Goal: Task Accomplishment & Management: Complete application form

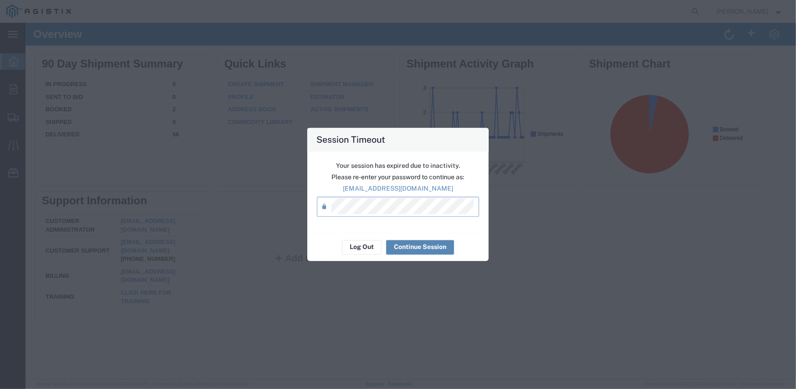
click at [414, 245] on button "Continue Session" at bounding box center [420, 247] width 68 height 15
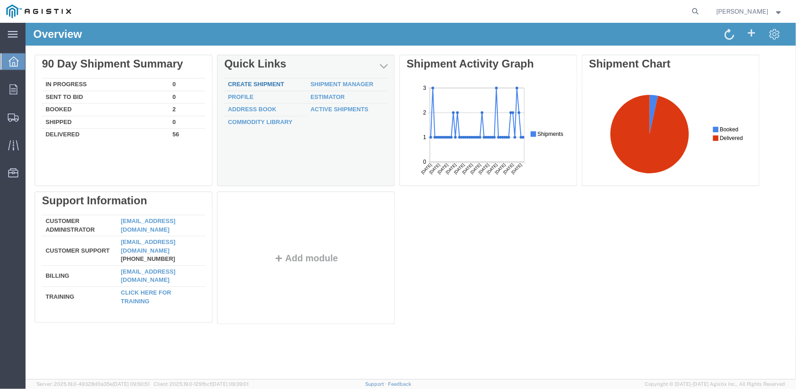
click at [268, 85] on link "Create Shipment" at bounding box center [255, 83] width 56 height 7
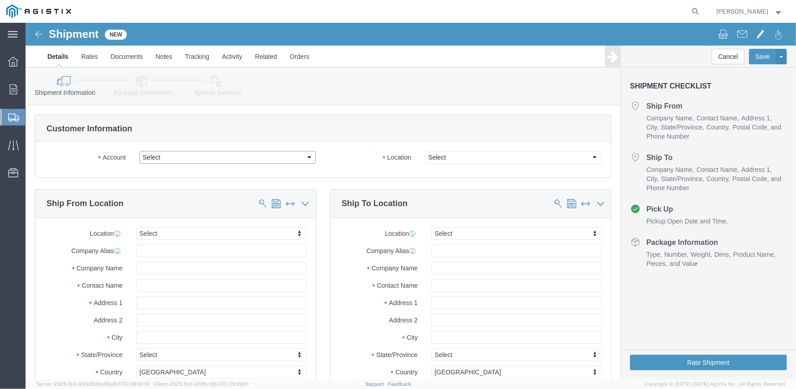
click select "Select Inertia Engineering & Machine Works Inc PG&E"
select select "9596"
click select "Select Inertia Engineering & Machine Works Inc PG&E"
select select "PURCHORD"
select select
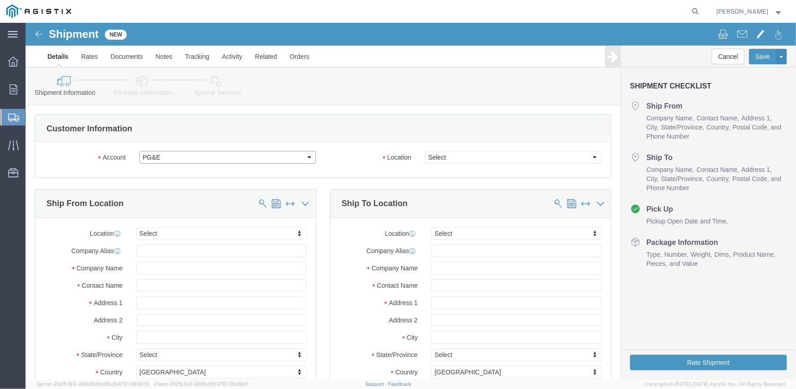
select select
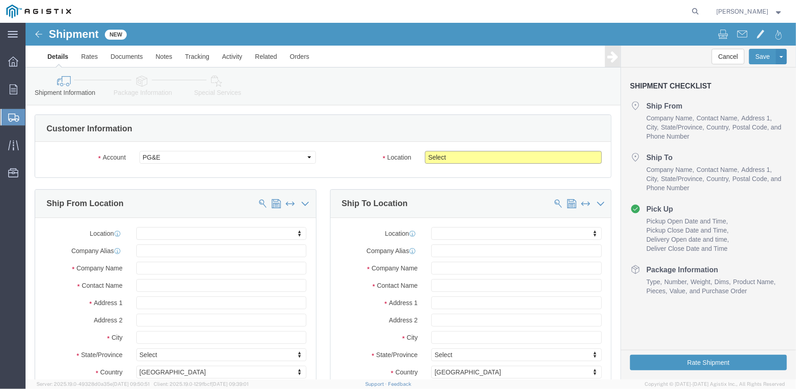
click select "Select All Others [GEOGRAPHIC_DATA] [GEOGRAPHIC_DATA] [GEOGRAPHIC_DATA] [GEOGRA…"
select select "19740"
click select "Select All Others [GEOGRAPHIC_DATA] [GEOGRAPHIC_DATA] [GEOGRAPHIC_DATA] [GEOGRA…"
click span
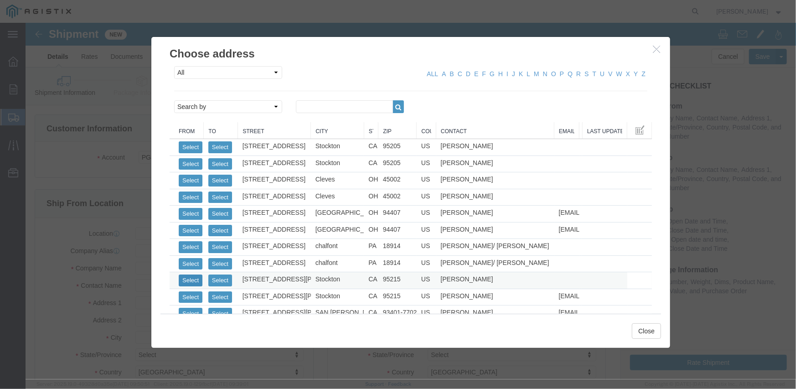
click button "Select"
select select
type input "MPS dba Inertia Engineering & Machine Works Inc"
type input "[PERSON_NAME]"
type input "[STREET_ADDRESS][PERSON_NAME]"
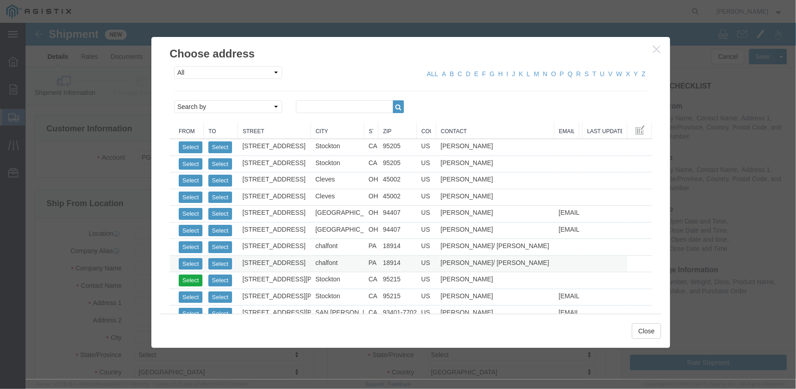
type input "Stockton"
type input "95215"
type input "[PHONE_NUMBER]"
select select "CA"
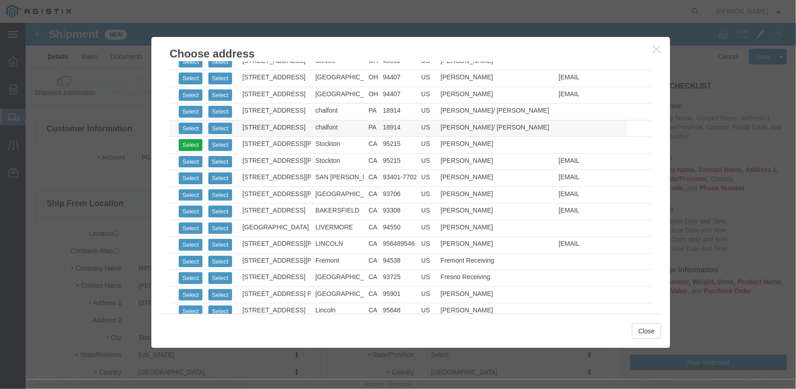
scroll to position [137, 0]
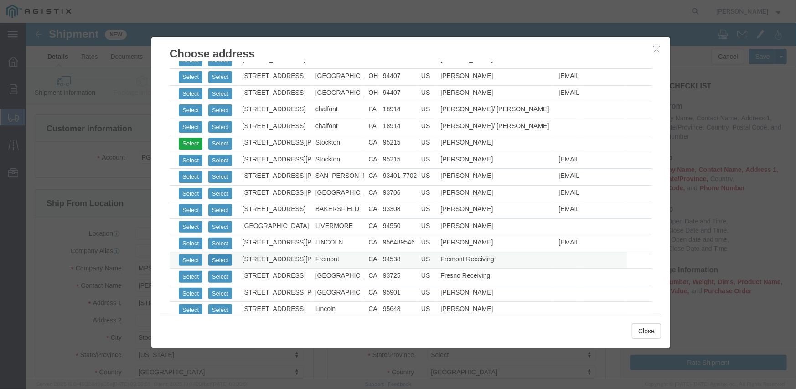
click button "Select"
select select
type input "Pacific Gas & Electric Company"
type input "Fremont Receiving"
type input "[STREET_ADDRESS][PERSON_NAME]"
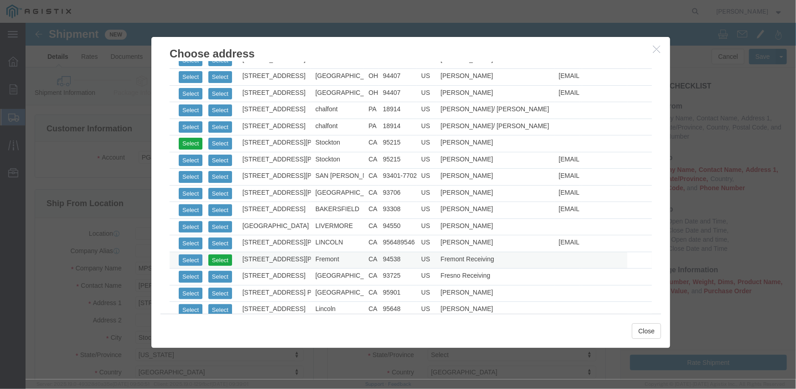
type input "FREMONT RECEIVING"
type input "Fremont"
type input "94538"
type input "[PHONE_NUMBER]"
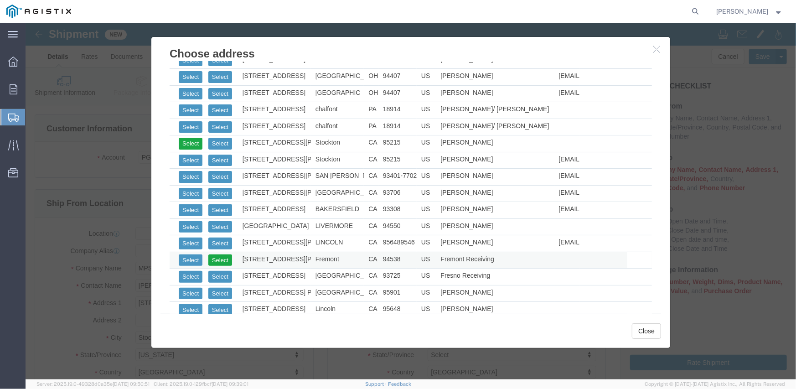
select select "CA"
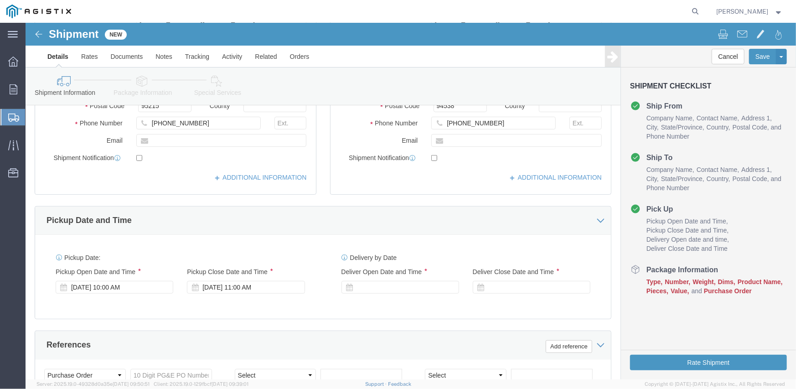
scroll to position [228, 0]
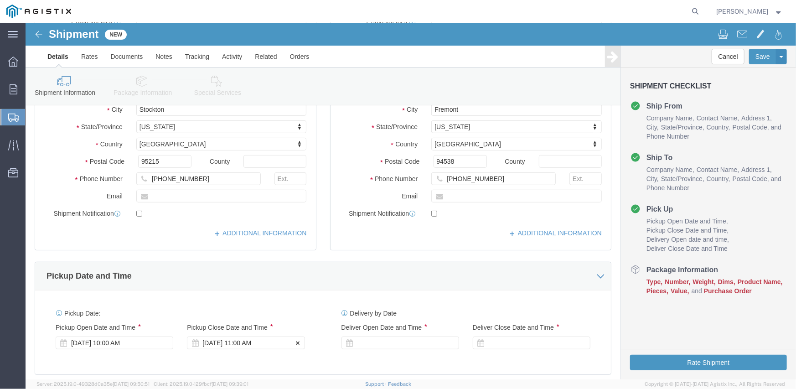
click div "[DATE] 11:00 AM"
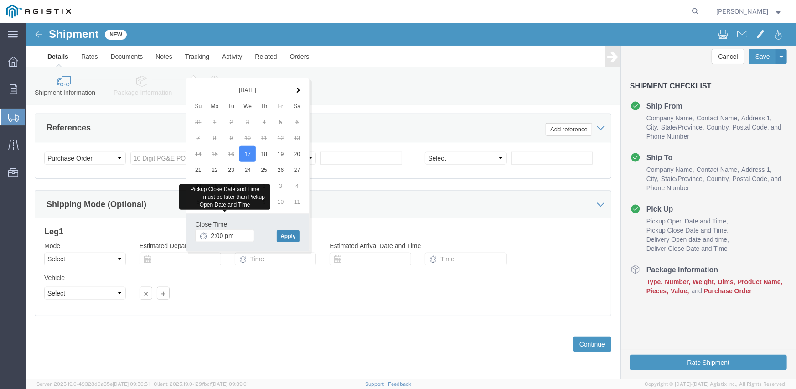
type input "2:00 PM"
click button "Apply"
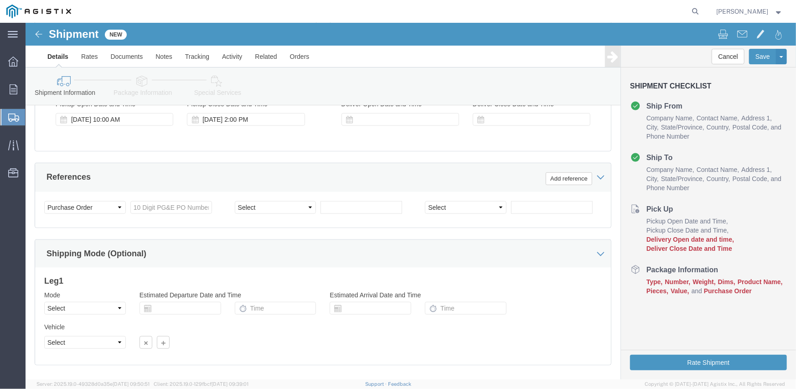
scroll to position [409, 0]
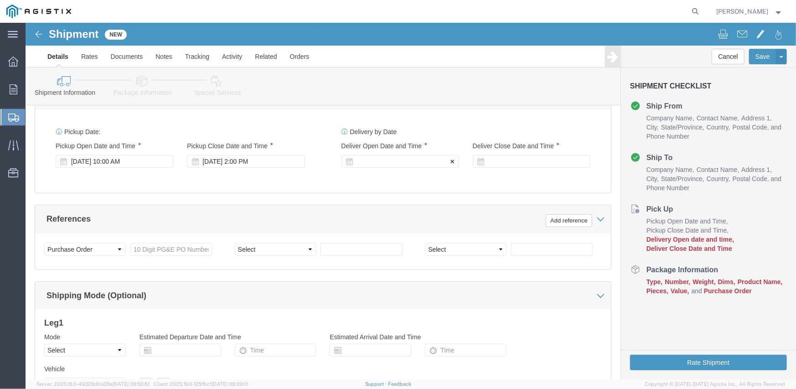
click div
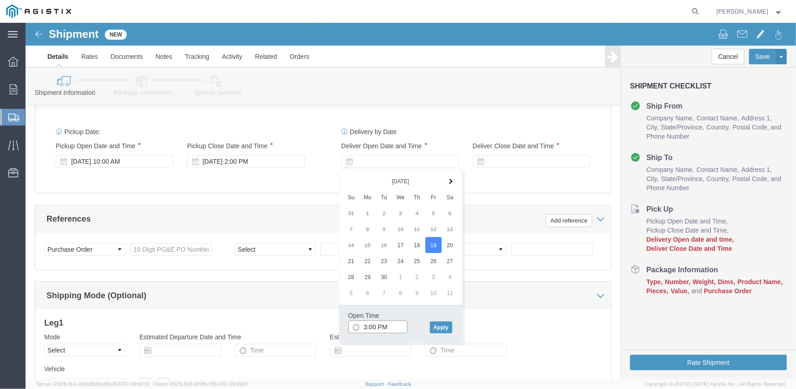
click input "3:00 PM"
type input "8:00 AM"
click at [388, 381] on link "Feedback" at bounding box center [399, 383] width 23 height 5
click button "Apply"
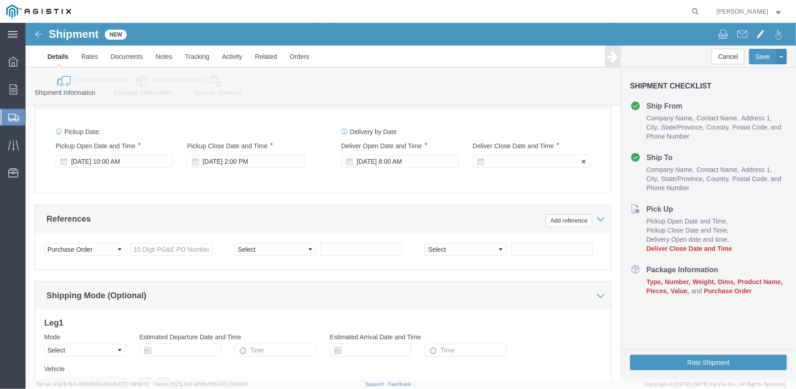
click div
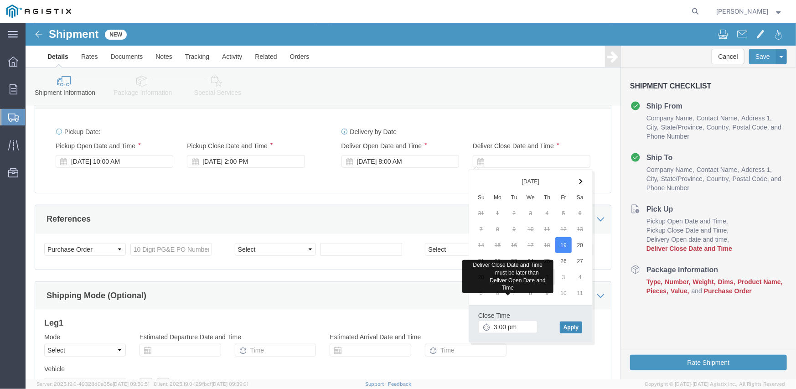
type input "3:00 PM"
click button "Apply"
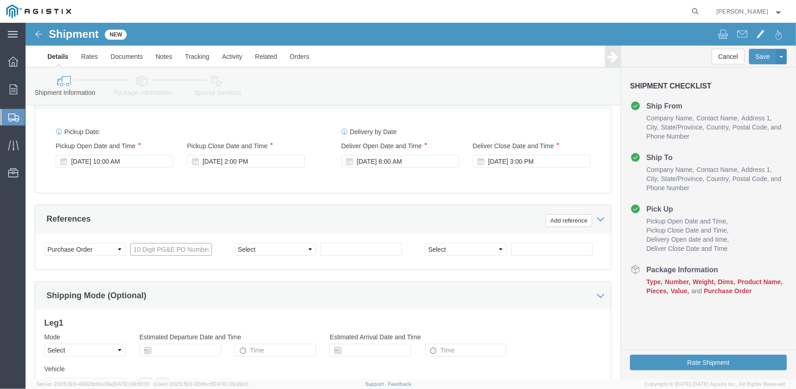
click input "text"
type input "3501413409"
select select "SALEORDR"
type input "297347"
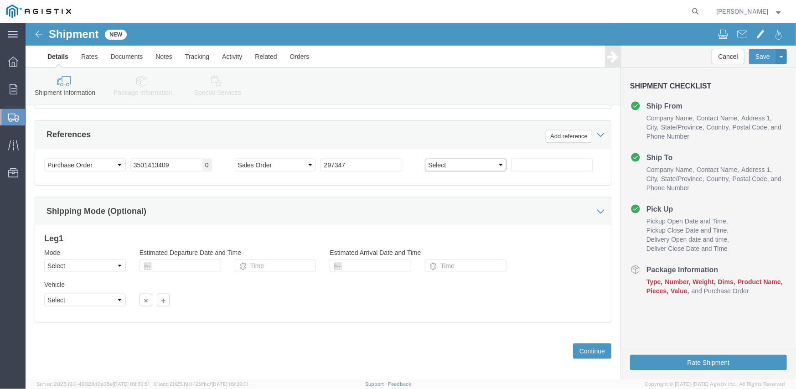
scroll to position [500, 0]
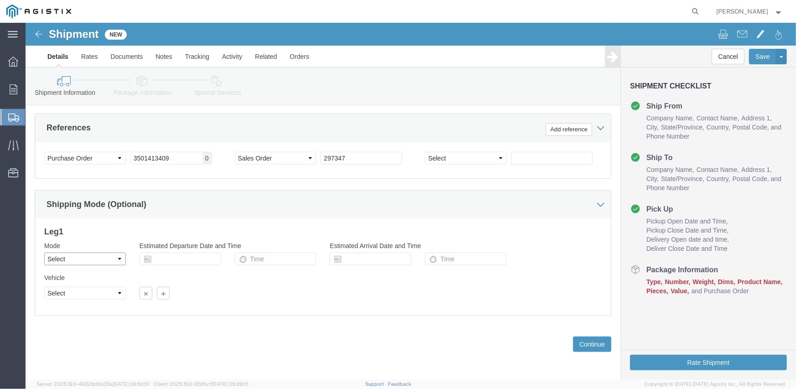
click select "Select Air Less than Truckload Multi-Leg Ocean Freight Rail Small Parcel Truckl…"
select select "LTL"
click select "Select Air Less than Truckload Multi-Leg Ocean Freight Rail Small Parcel Truckl…"
click button "Continue"
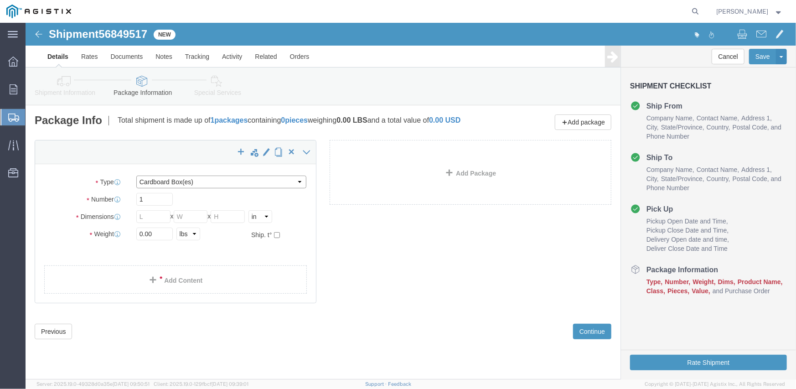
click select "Select Bulk Bundle(s) Cardboard Box(es) Carton(s) Crate(s) Drum(s) (Fiberboard)…"
select select "PSNS"
click select "Select Bulk Bundle(s) Cardboard Box(es) Carton(s) Crate(s) Drum(s) (Fiberboard)…"
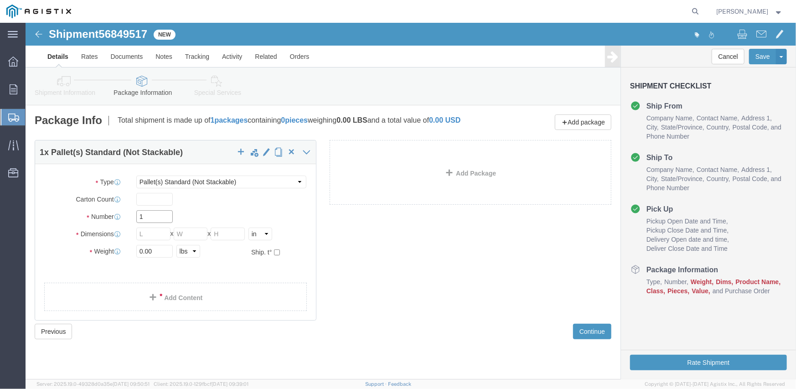
click input "1"
click input "text"
type input "48"
type input "40"
type input "24"
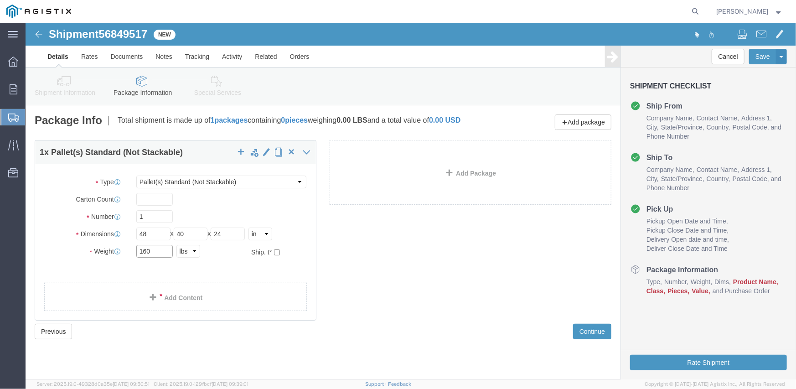
type input "160"
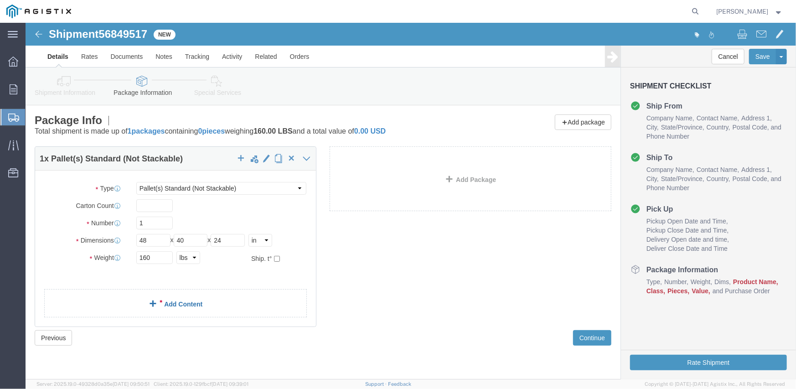
click link "Add Content"
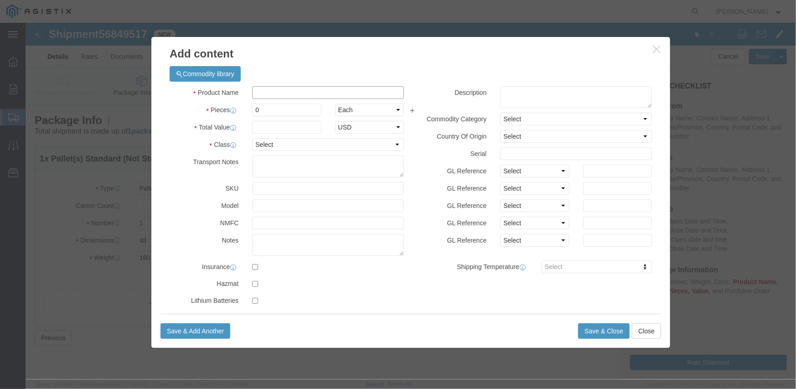
click input "text"
click input "m263192"
type input "m263192"
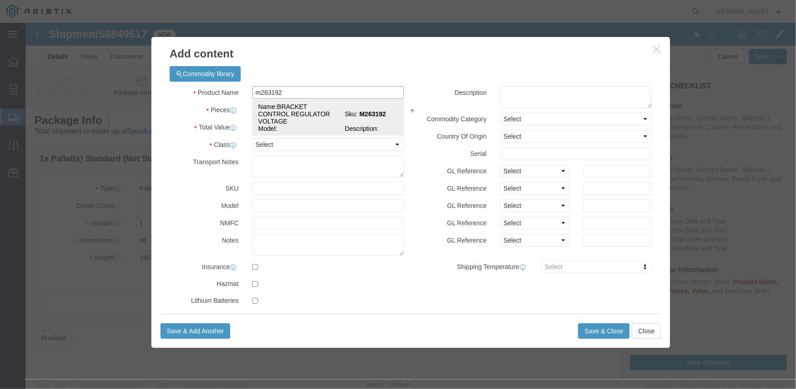
click td "Name: BRACKET CONTROL REGULATOR VOLTAGE"
select select
select select "USD"
type input "BRACKET CONTROL REGULATOR VOLTAGE"
type input "M263192"
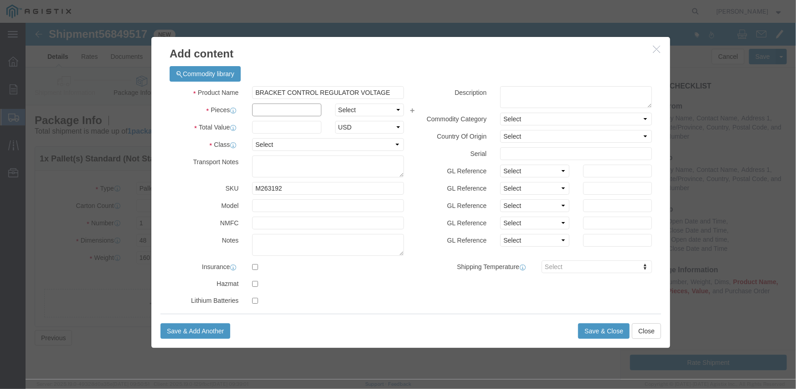
click input "text"
type input "3"
select select "EA"
click input "text"
type input "922.32"
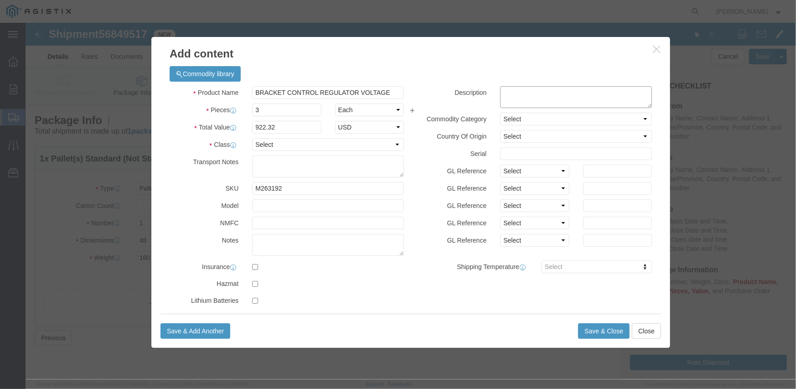
click textarea
type textarea "M9-309A3-2A"
click h3 "Add content"
click select "Select Account Type Activity ID Airline Appointment Number ASN Batch Number Bil…"
select select "PURCHORD"
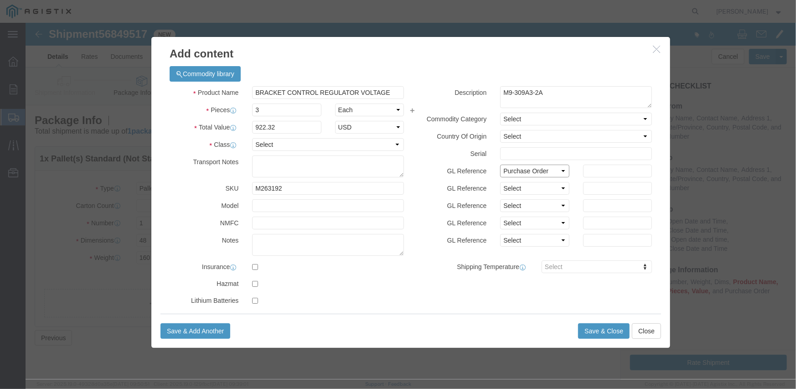
click select "Select Account Type Activity ID Airline Appointment Number ASN Batch Number Bil…"
type input "3501413409"
select select "SALEORDR"
type input "297347"
click button "Save & Close"
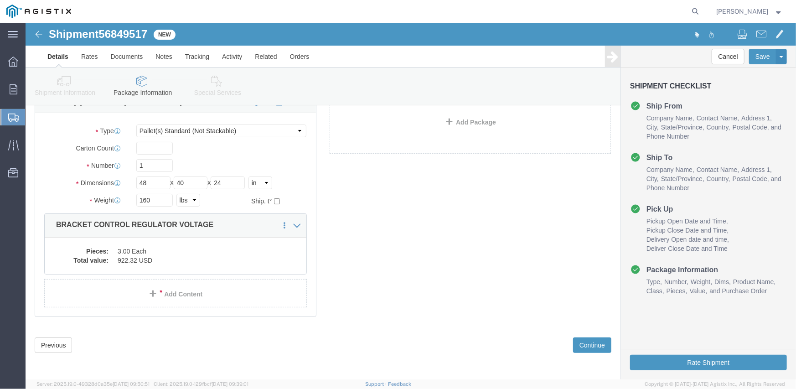
scroll to position [58, 0]
click button "Continue"
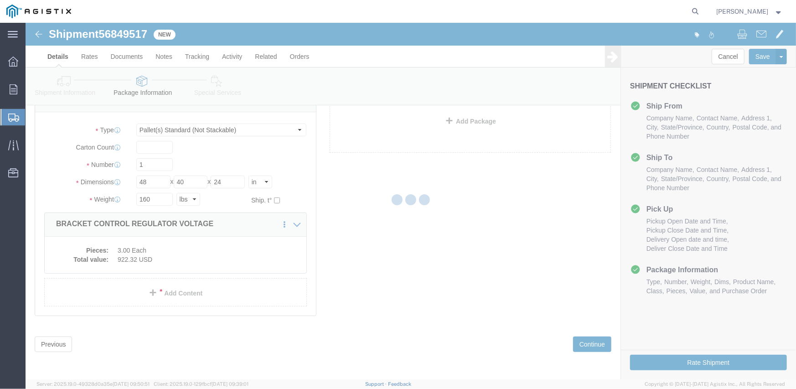
select select
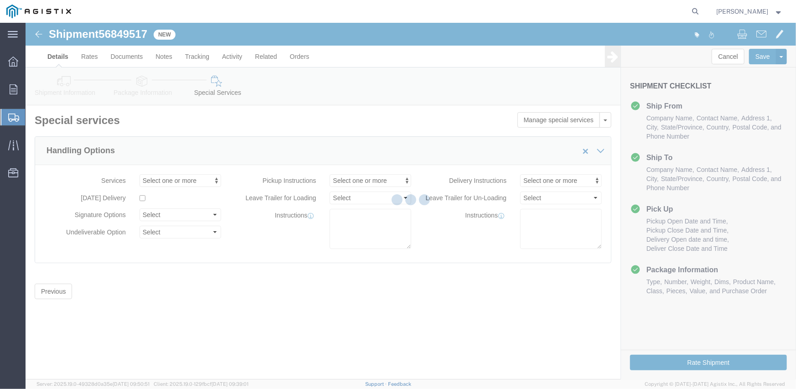
scroll to position [0, 0]
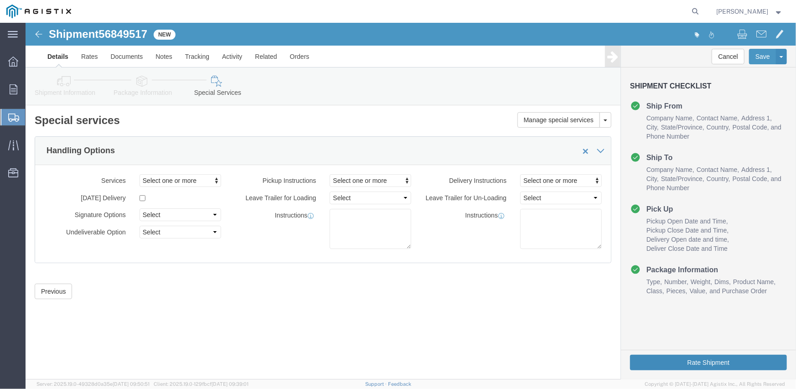
click button "Rate Shipment"
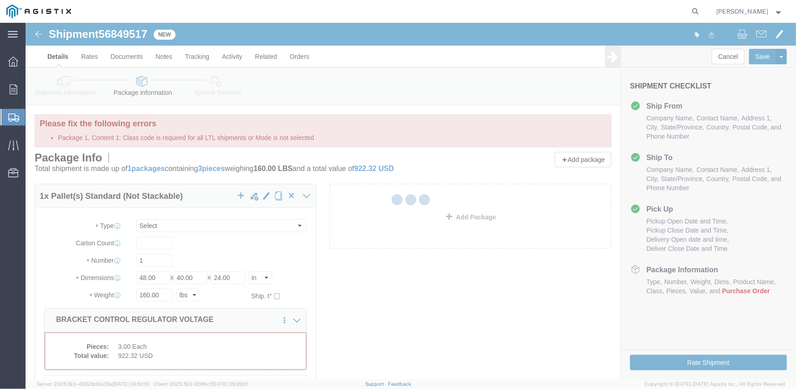
select select "PSNS"
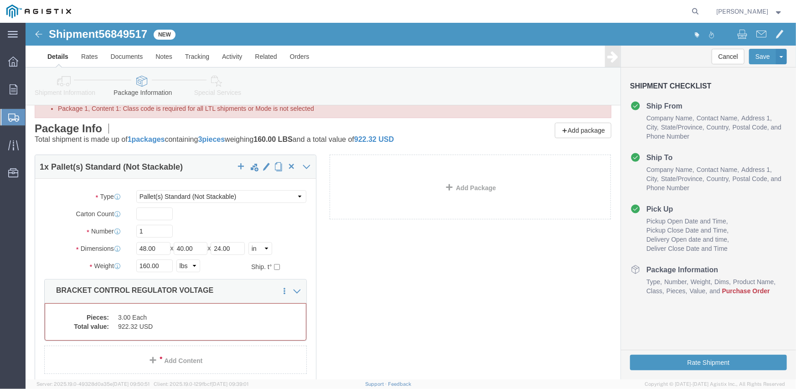
scroll to position [46, 0]
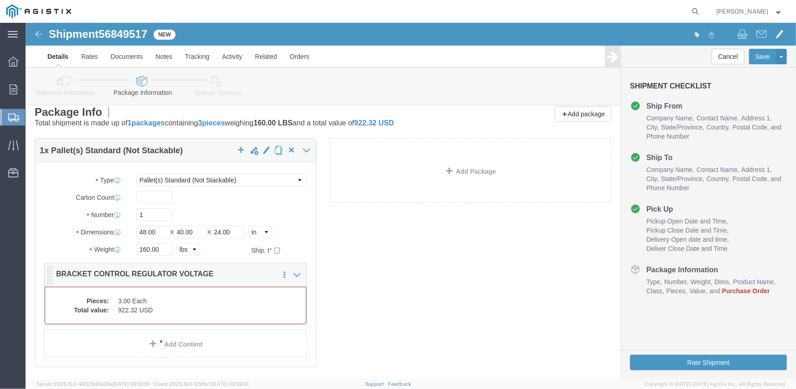
click div "1 x Pallet(s) Standard (Not Stackable) Package Type Select Bulk Bundle(s) Cardb…"
click dd "922.32 USD"
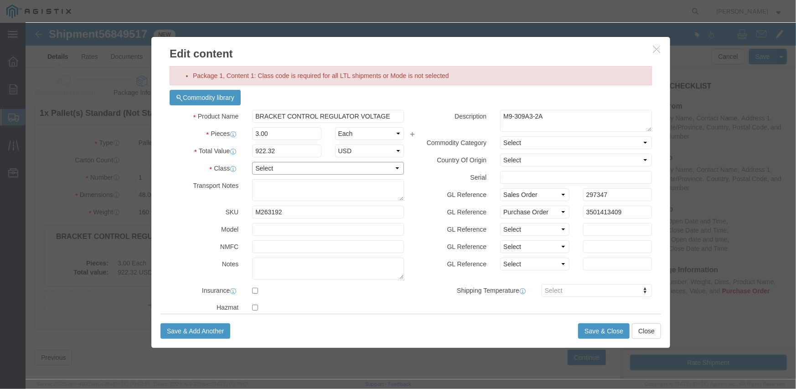
click select "Select 50 55 60 65 70 85 92.5 100 125 175 250 300 400"
select select "175"
click select "Select 50 55 60 65 70 85 92.5 100 125 175 250 300 400"
click button "Save & Close"
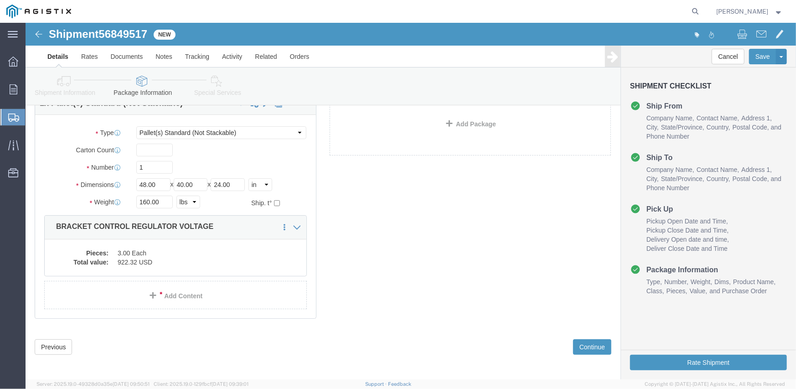
scroll to position [58, 0]
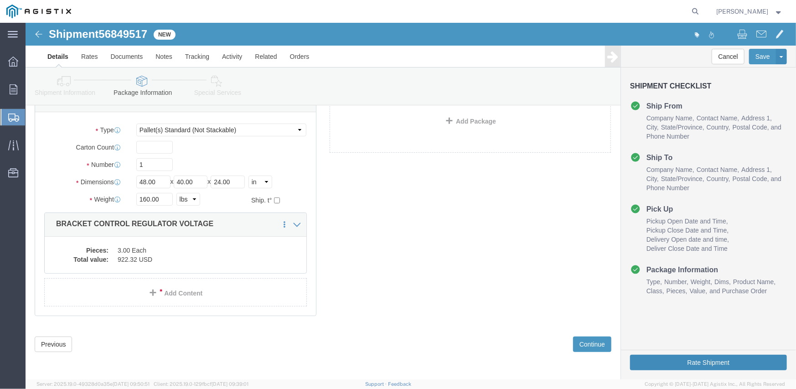
click button "Rate Shipment"
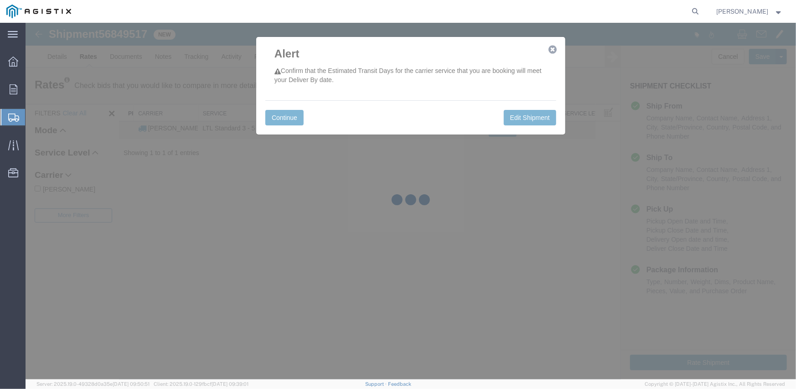
scroll to position [0, 0]
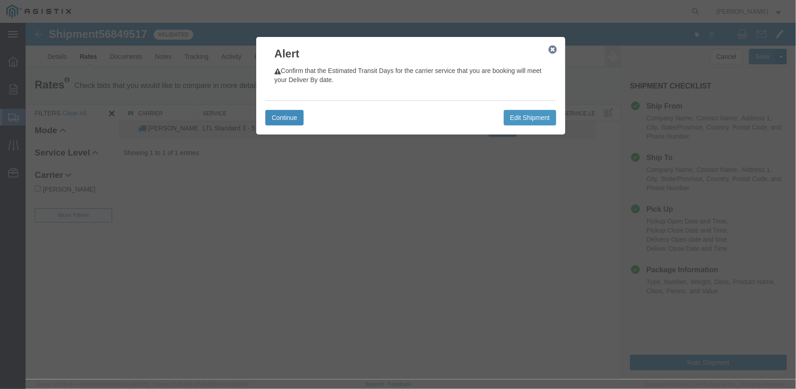
click at [285, 115] on button "Continue" at bounding box center [284, 116] width 38 height 15
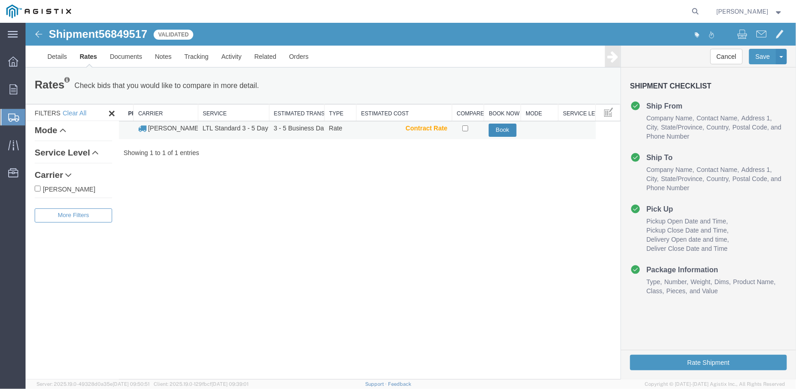
click at [501, 128] on button "Book" at bounding box center [502, 129] width 28 height 13
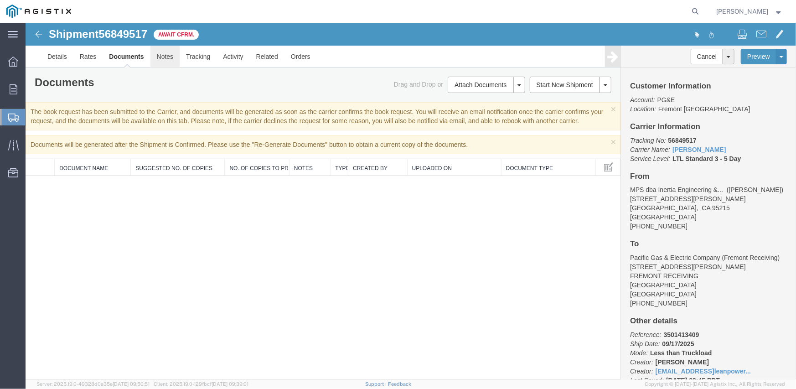
click at [162, 51] on link "Notes" at bounding box center [165, 56] width 30 height 22
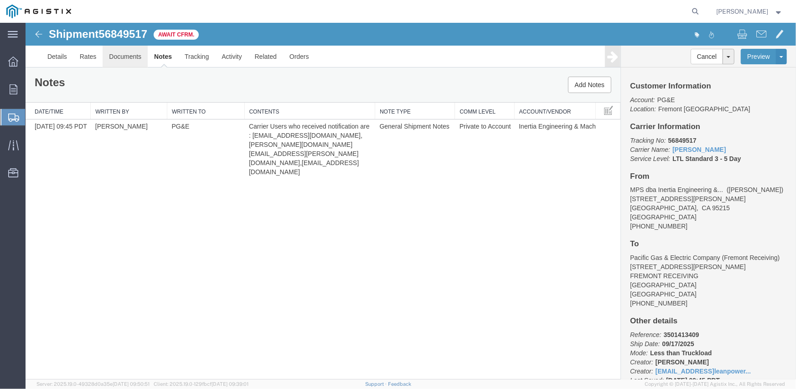
click at [138, 60] on link "Documents" at bounding box center [124, 56] width 45 height 22
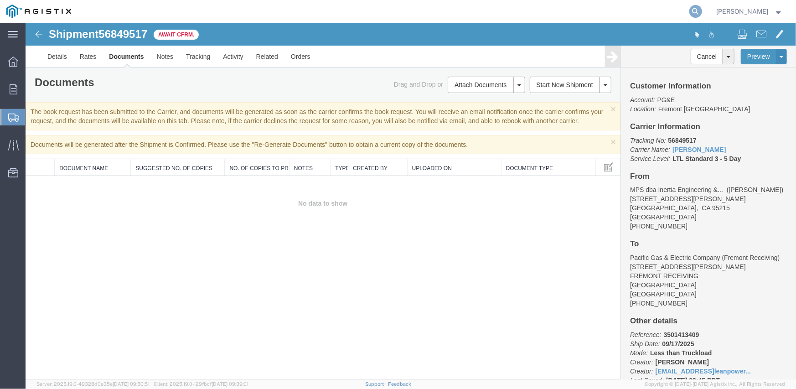
click at [700, 14] on icon at bounding box center [695, 11] width 13 height 13
paste input "56848052"
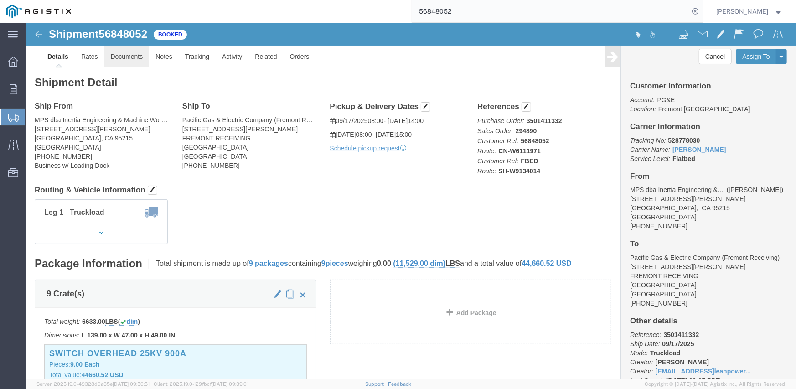
click link "Documents"
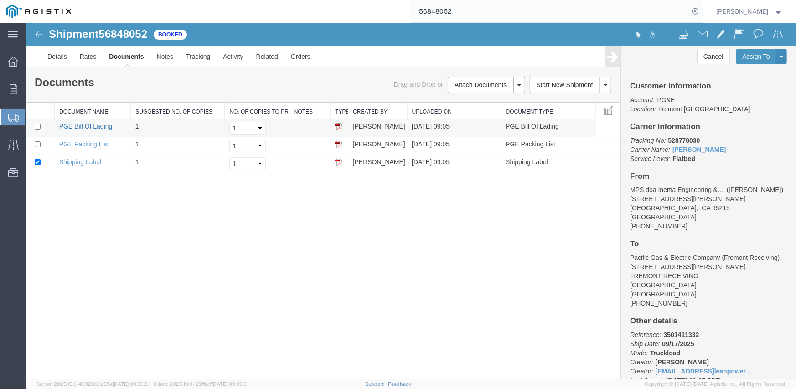
click at [91, 127] on link "PGE Bill Of Lading" at bounding box center [85, 125] width 53 height 7
click at [443, 4] on input "56848052" at bounding box center [550, 11] width 277 height 22
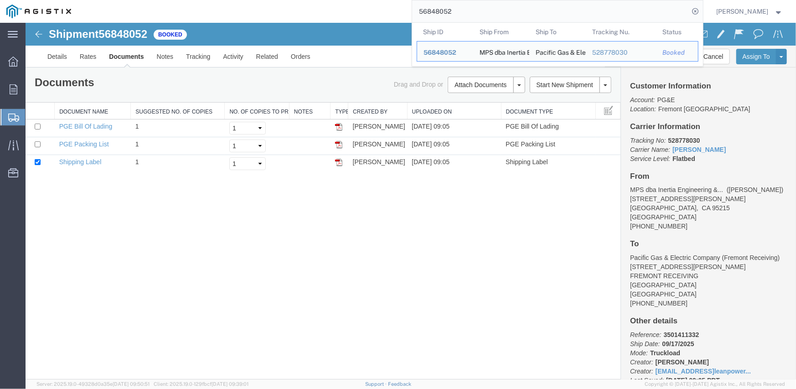
click at [443, 11] on input "56848052" at bounding box center [550, 11] width 277 height 22
click at [443, 12] on input "56848052" at bounding box center [550, 11] width 277 height 22
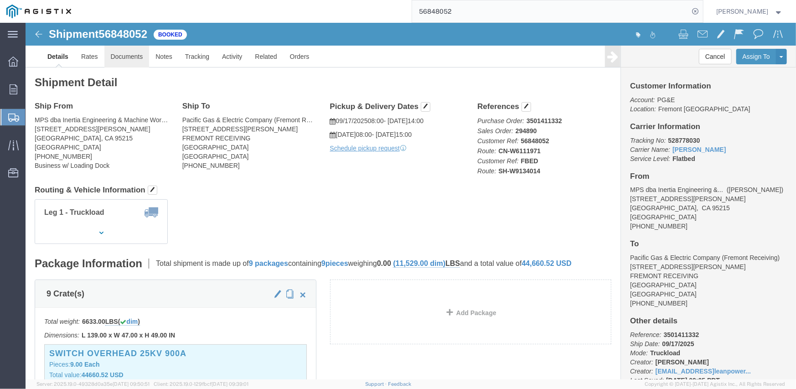
click link "Documents"
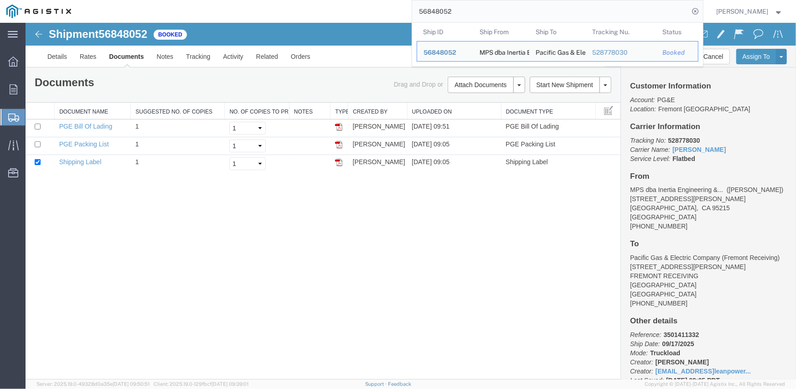
click at [448, 15] on input "56848052" at bounding box center [550, 11] width 277 height 22
click at [447, 15] on input "56848052" at bounding box center [550, 11] width 277 height 22
click at [447, 16] on input "56848052" at bounding box center [550, 11] width 277 height 22
click at [447, 15] on input "56848052" at bounding box center [550, 11] width 277 height 22
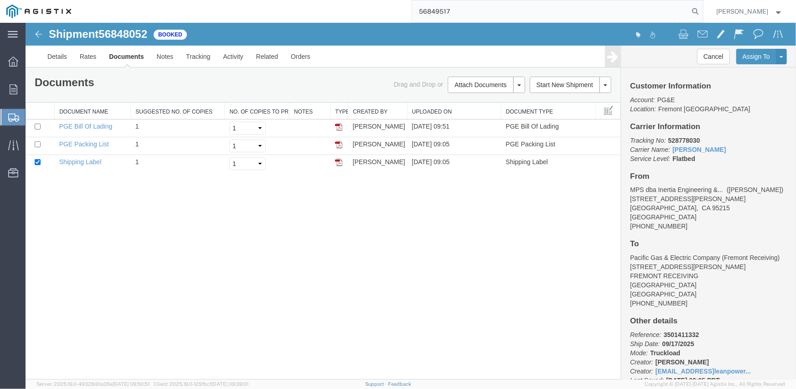
type input "56849517"
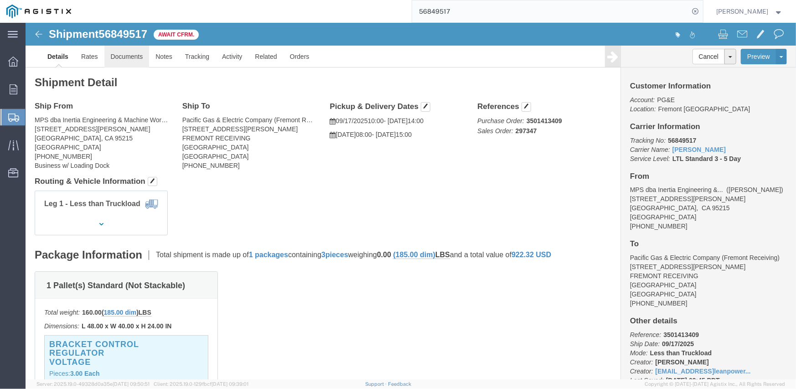
click link "Documents"
